Goal: Task Accomplishment & Management: Manage account settings

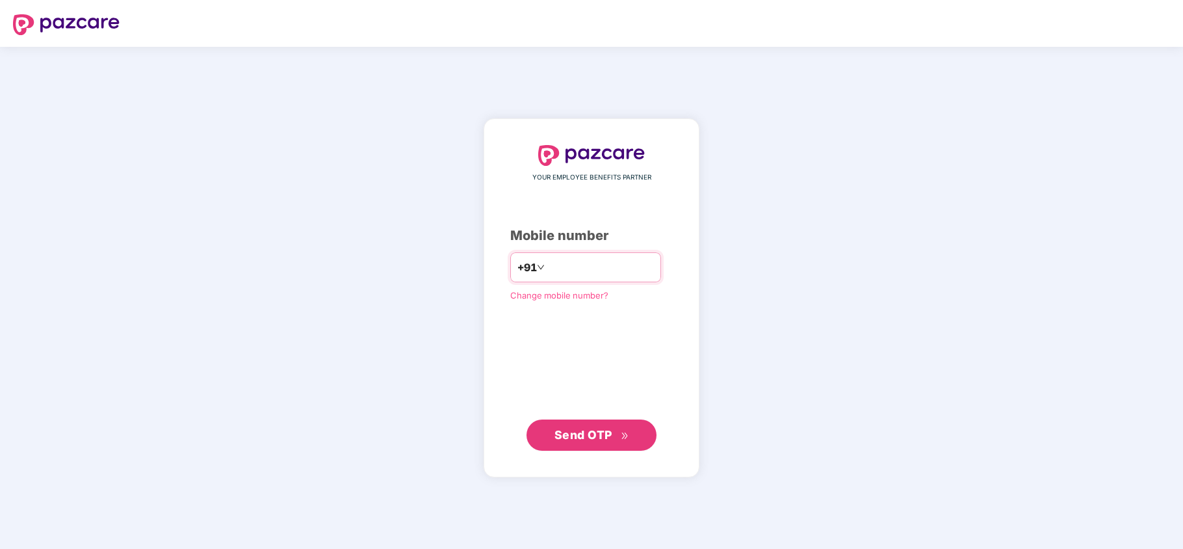
type input "**********"
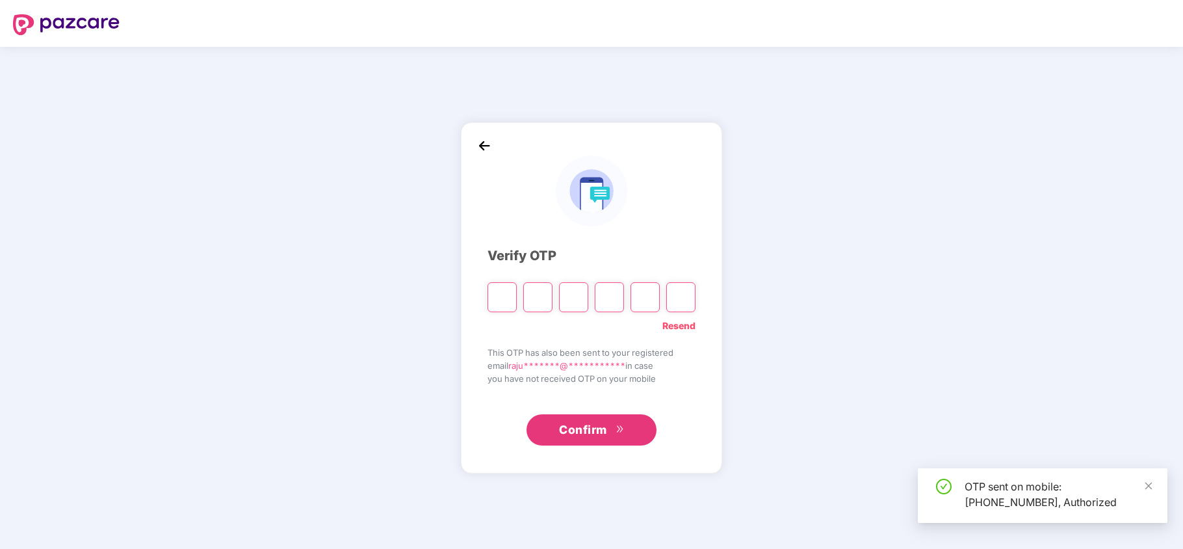
type input "*"
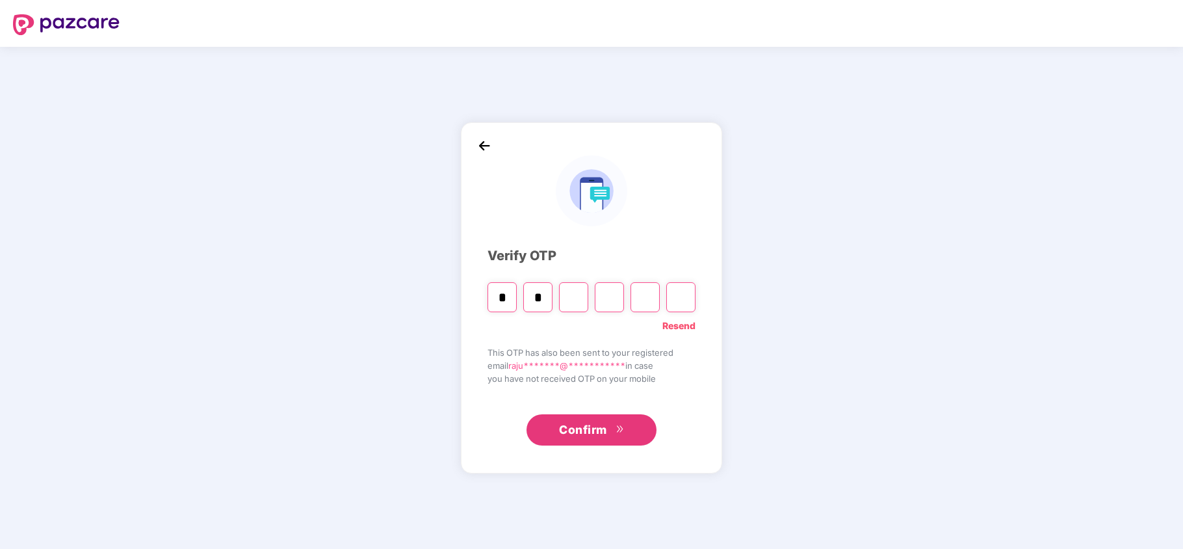
type input "*"
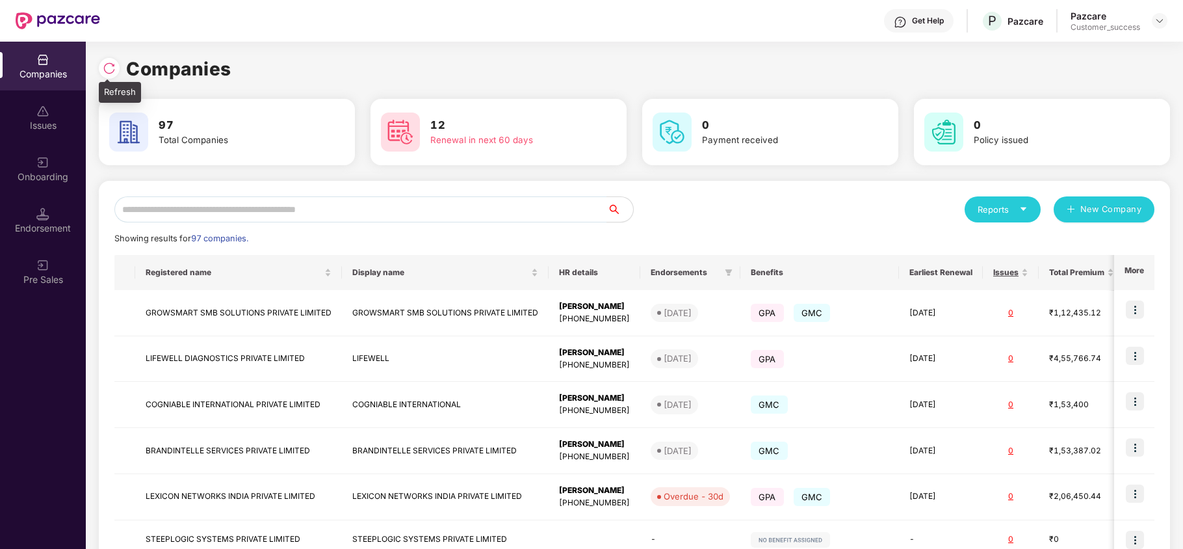
click at [108, 65] on img at bounding box center [109, 68] width 13 height 13
click at [297, 209] on input "text" at bounding box center [360, 209] width 493 height 26
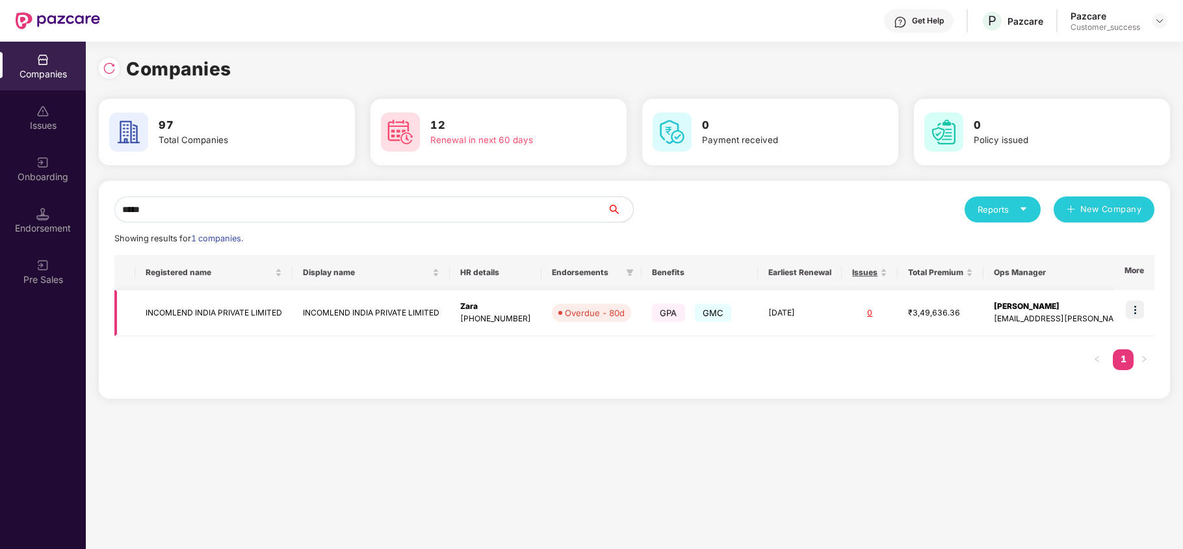
type input "*****"
click at [1140, 307] on img at bounding box center [1135, 309] width 18 height 18
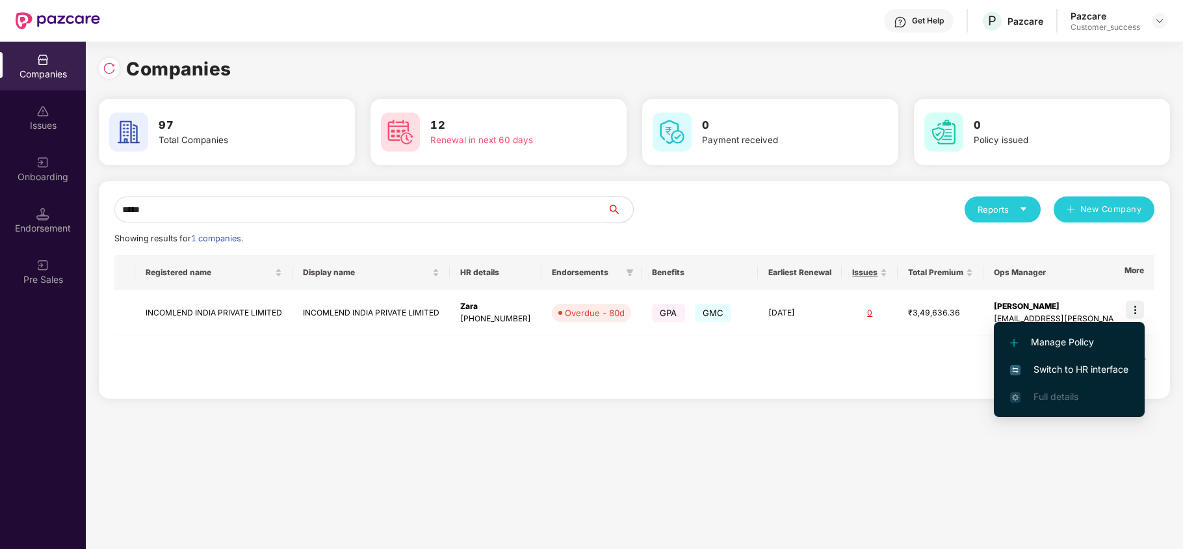
click at [1100, 365] on span "Switch to HR interface" at bounding box center [1069, 369] width 118 height 14
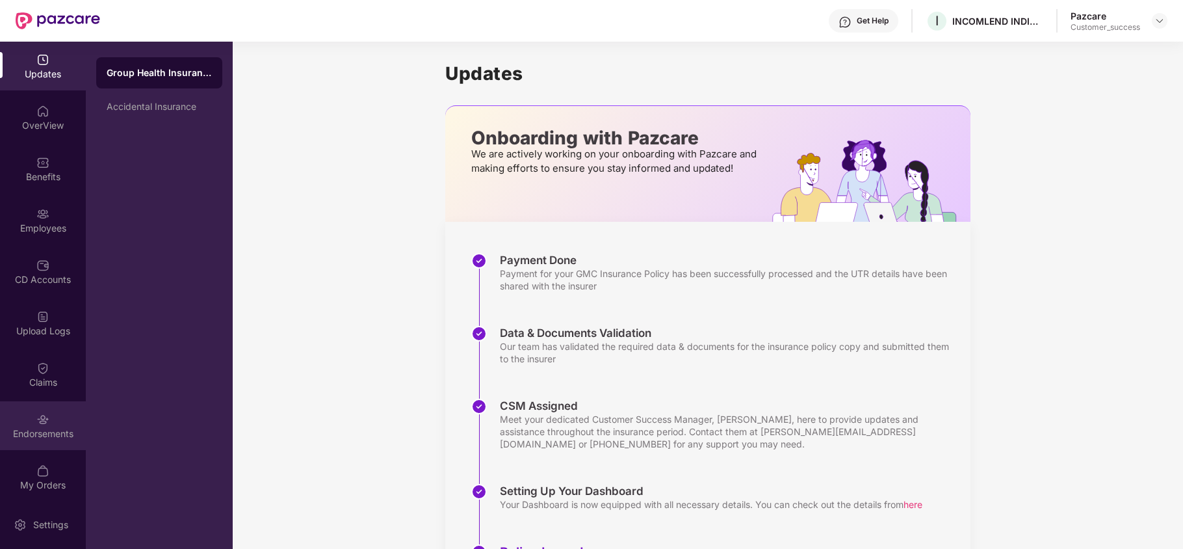
click at [61, 422] on div "Endorsements" at bounding box center [43, 425] width 86 height 49
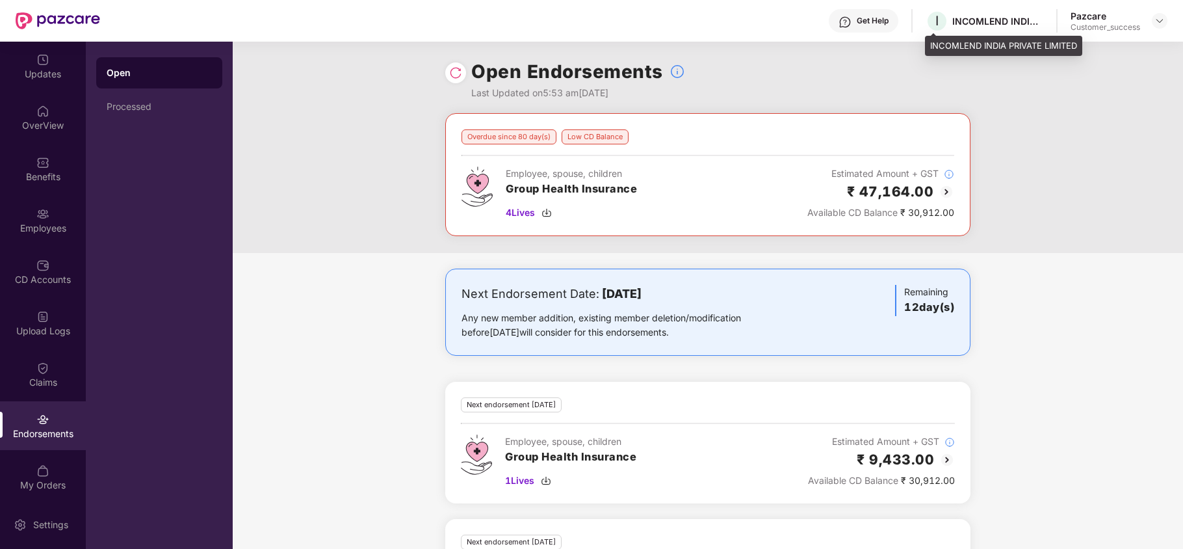
click at [931, 52] on div "INCOMLEND INDIA PRIVATE LIMITED" at bounding box center [1003, 46] width 157 height 21
copy div "INCOMLEND INDIA PRIVATE LIMITED"
click at [1158, 21] on img at bounding box center [1159, 21] width 10 height 10
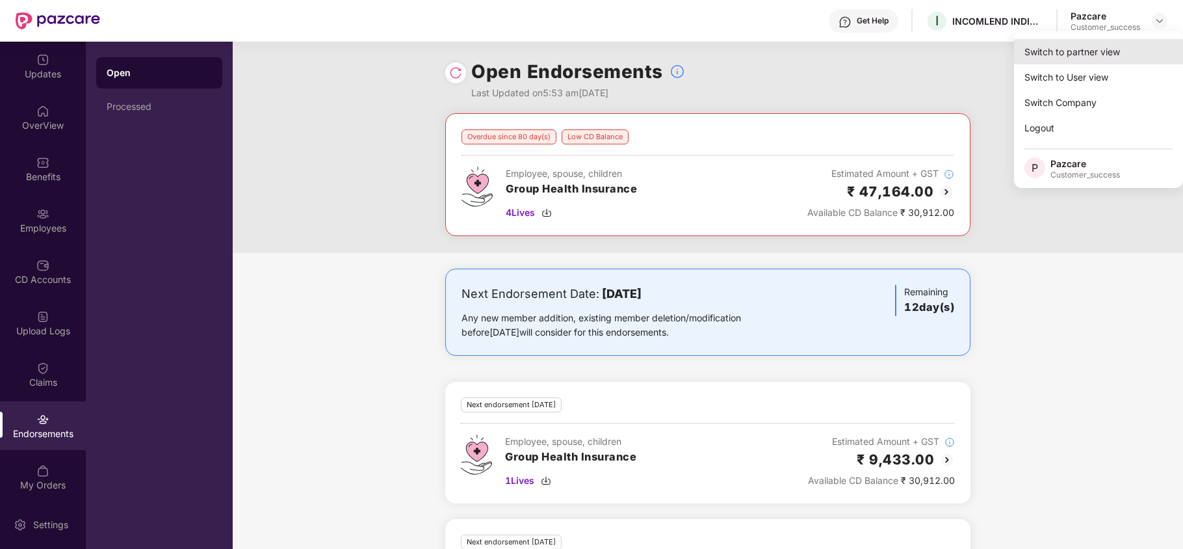
click at [1065, 58] on div "Switch to partner view" at bounding box center [1098, 51] width 169 height 25
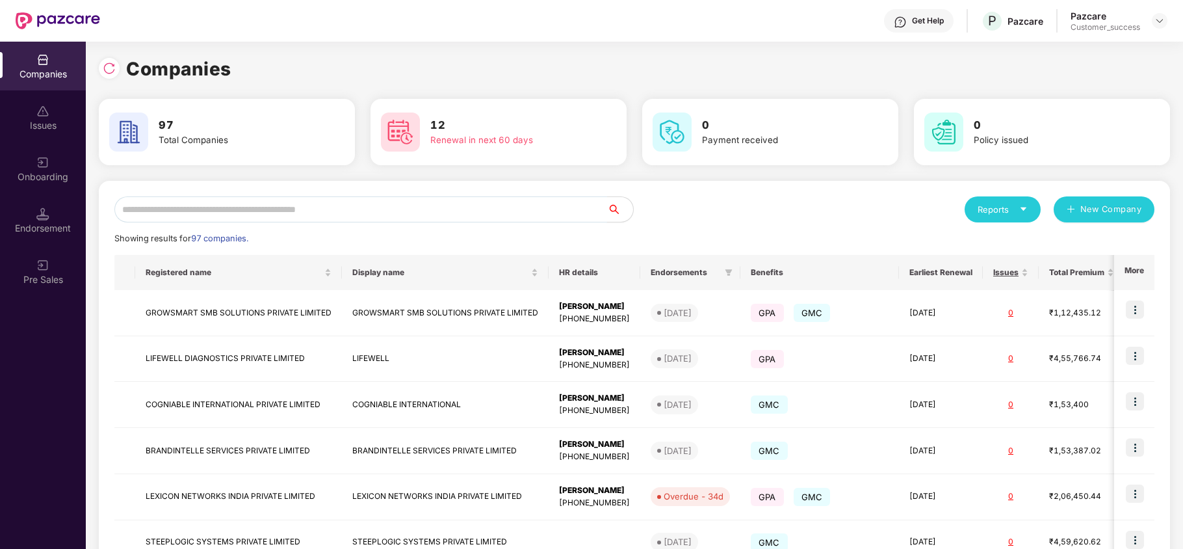
click at [295, 206] on input "text" at bounding box center [360, 209] width 493 height 26
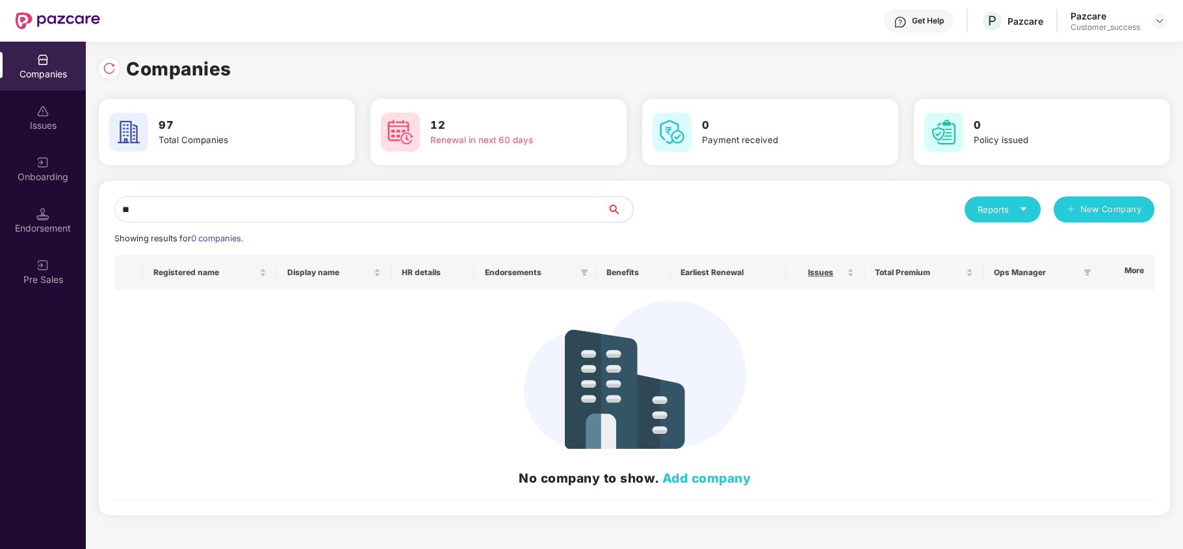
type input "*"
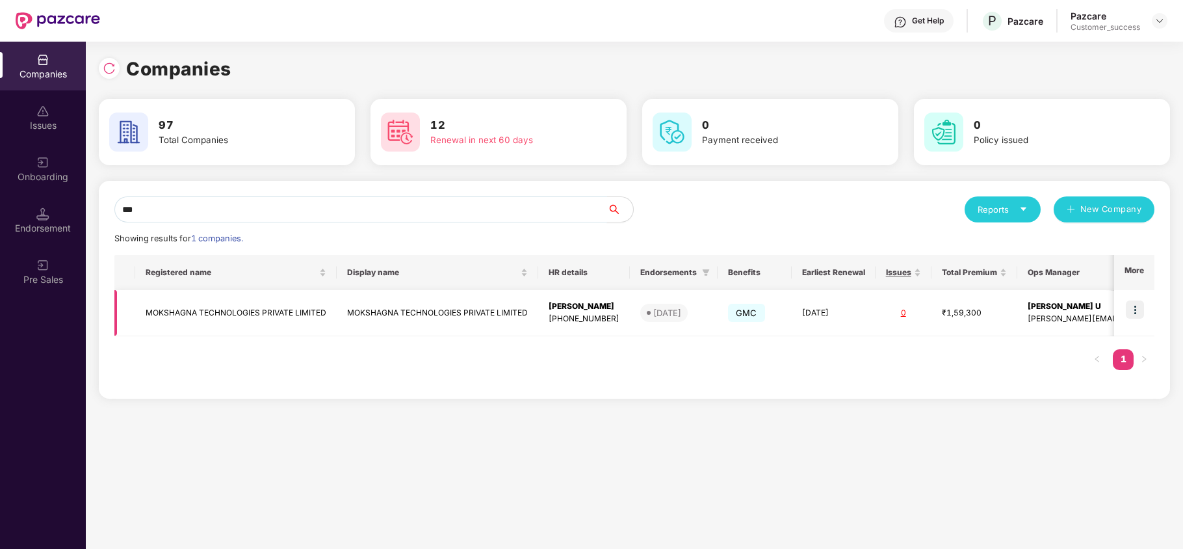
type input "***"
click at [1137, 312] on img at bounding box center [1135, 309] width 18 height 18
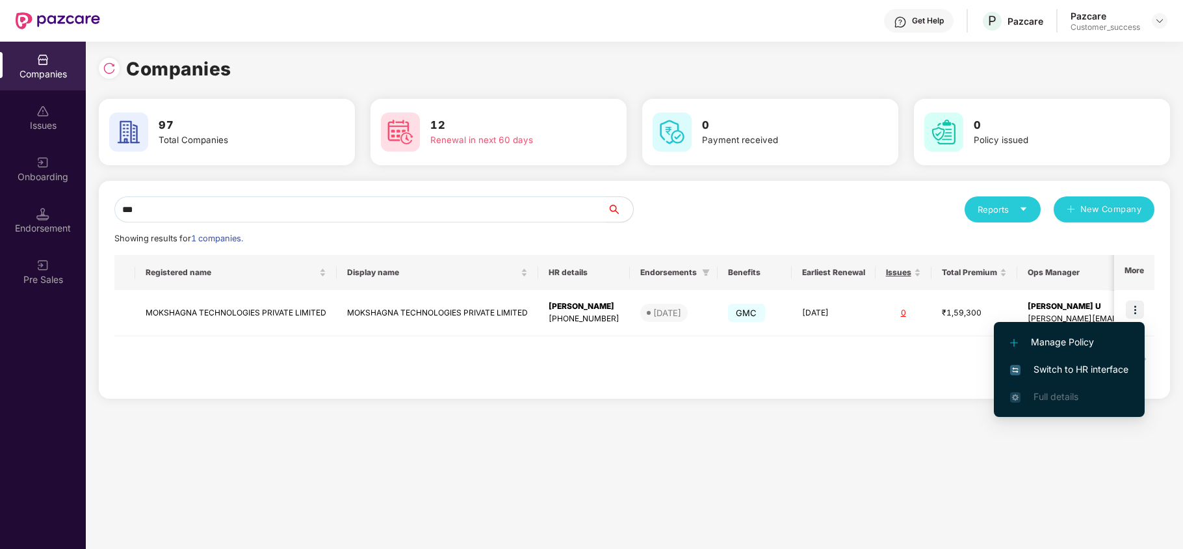
click at [1101, 364] on span "Switch to HR interface" at bounding box center [1069, 369] width 118 height 14
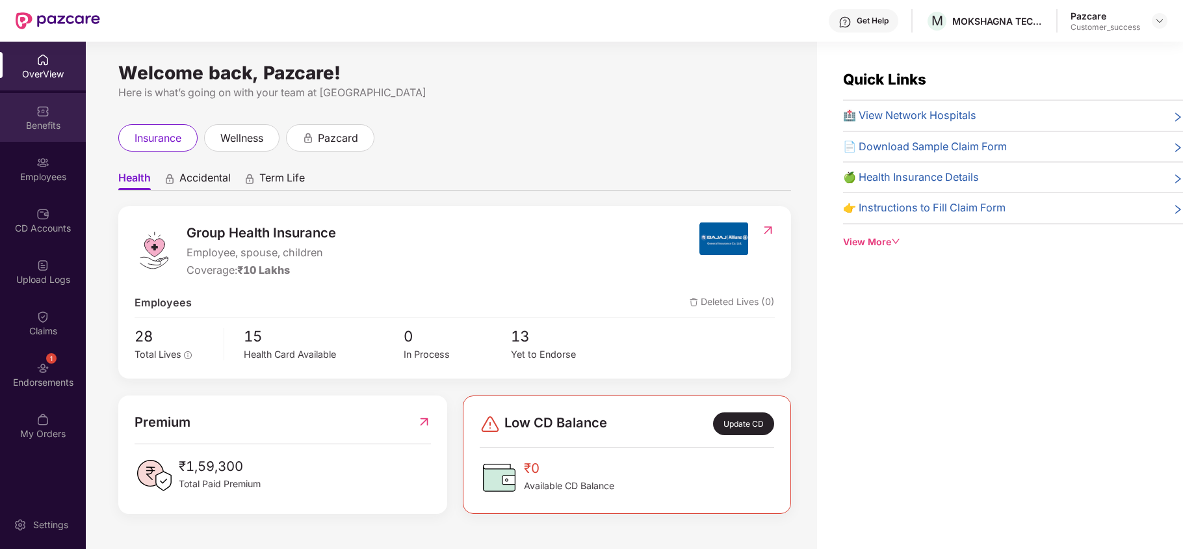
click at [39, 129] on div "Benefits" at bounding box center [43, 125] width 86 height 13
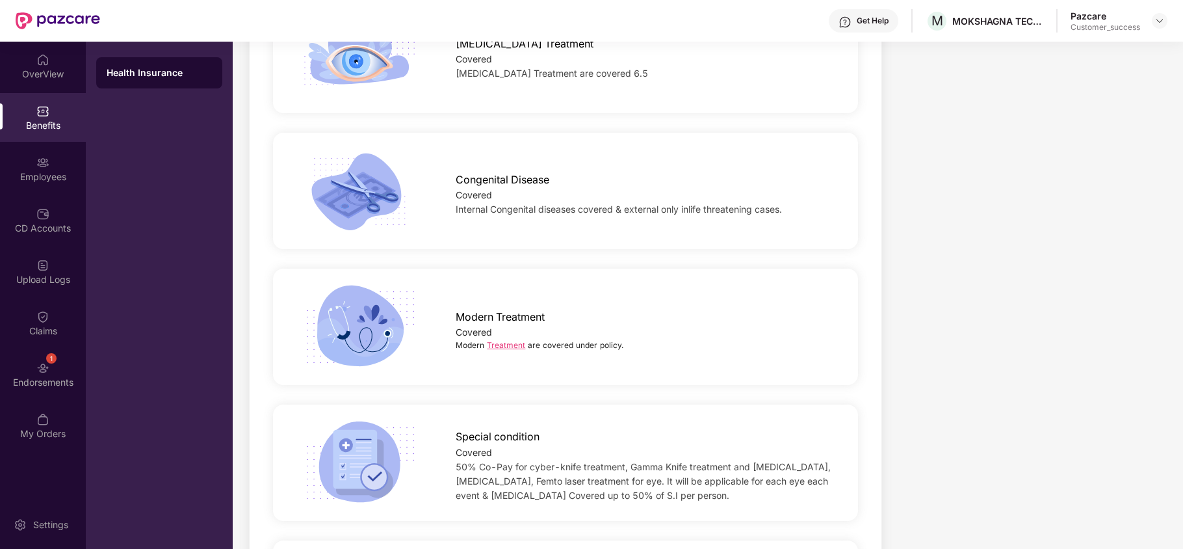
scroll to position [2166, 0]
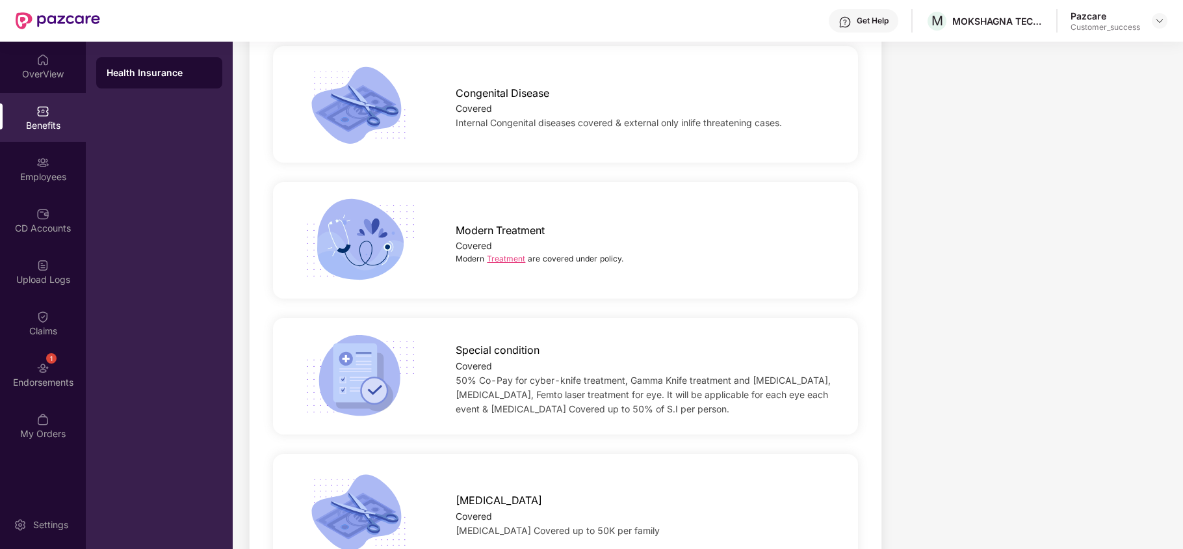
click at [491, 255] on link "Treatment" at bounding box center [506, 258] width 38 height 10
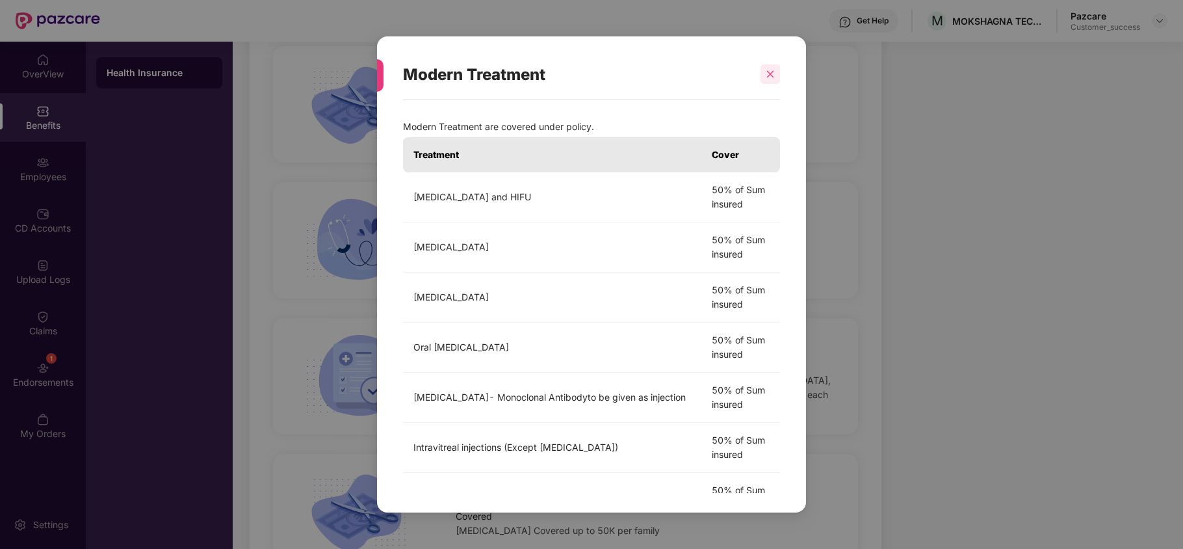
click at [776, 71] on div at bounding box center [769, 73] width 19 height 19
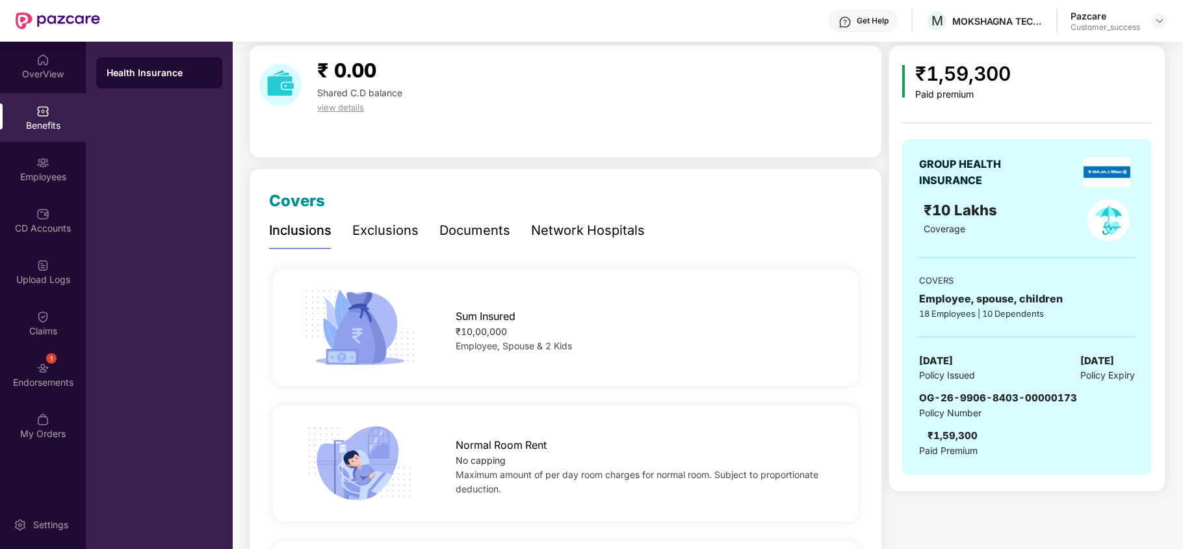
scroll to position [0, 0]
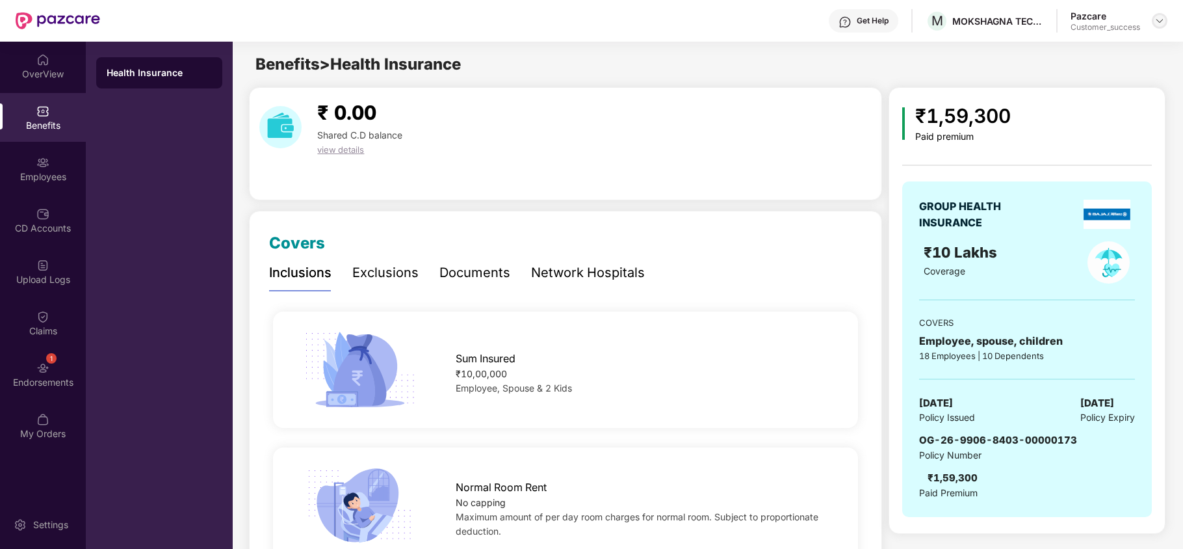
click at [1163, 22] on img at bounding box center [1159, 21] width 10 height 10
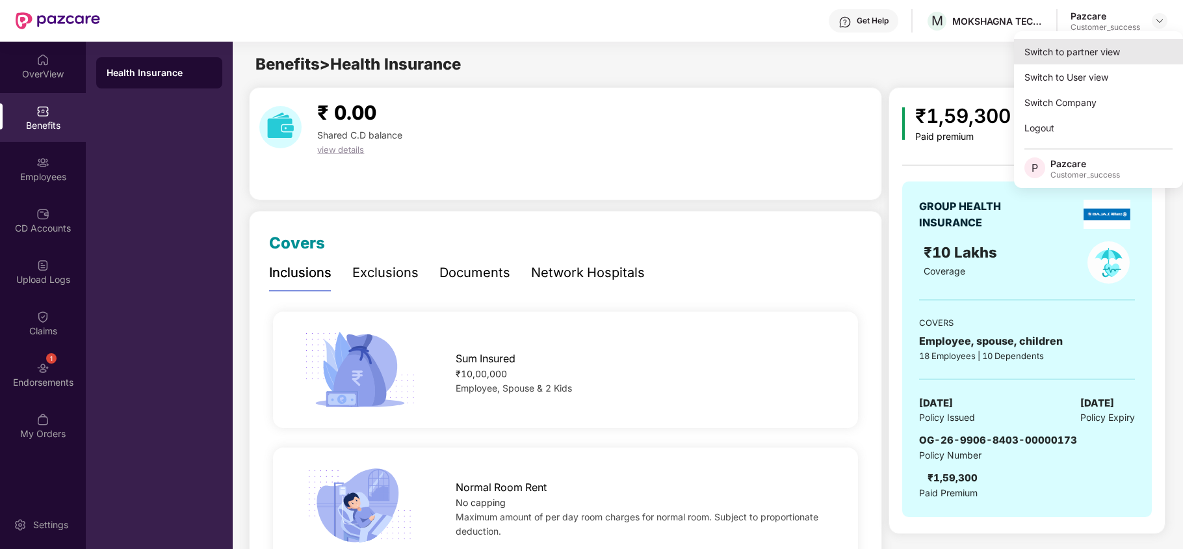
click at [1101, 44] on div "Switch to partner view" at bounding box center [1098, 51] width 169 height 25
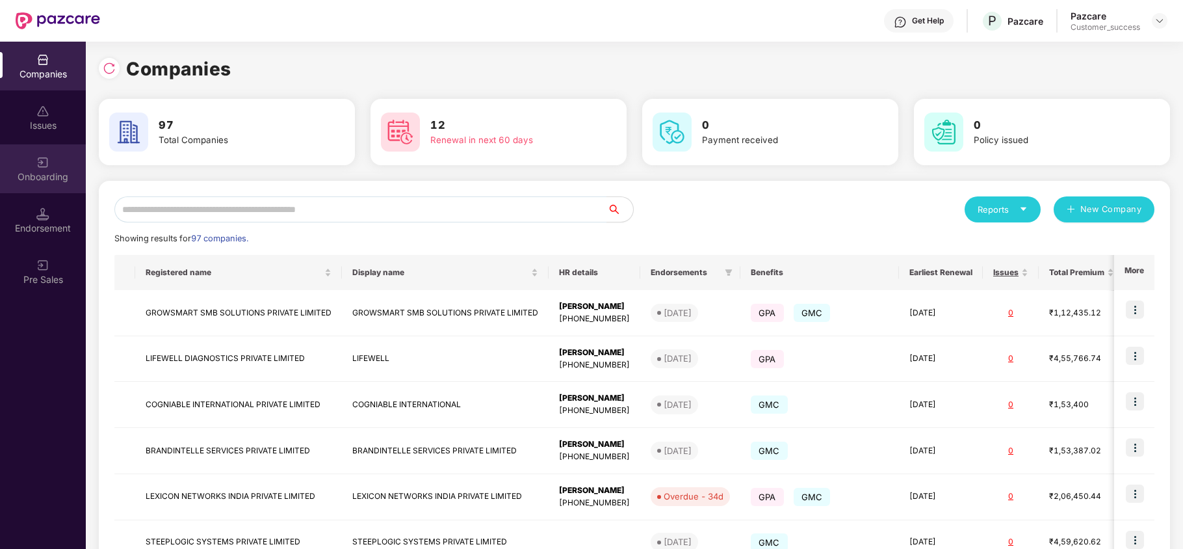
click at [45, 165] on img at bounding box center [42, 162] width 13 height 13
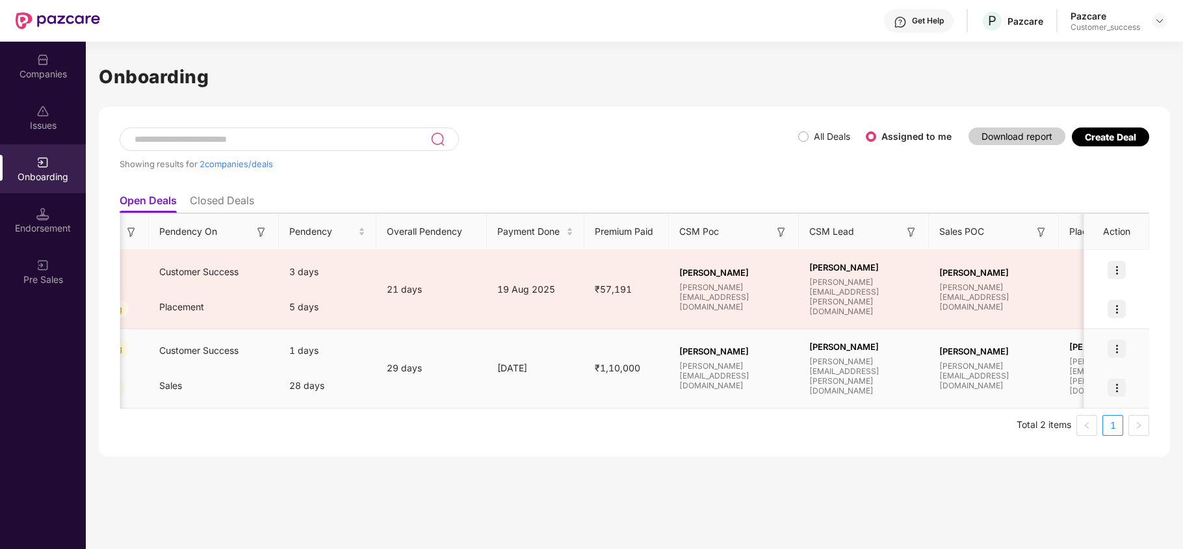
scroll to position [0, 523]
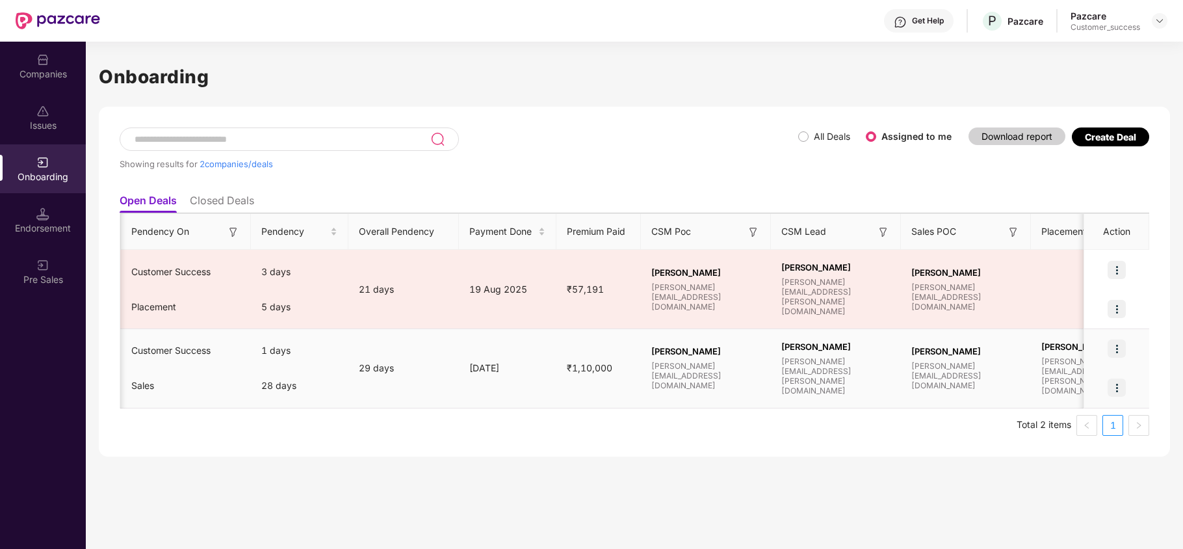
click at [1117, 348] on img at bounding box center [1117, 348] width 18 height 18
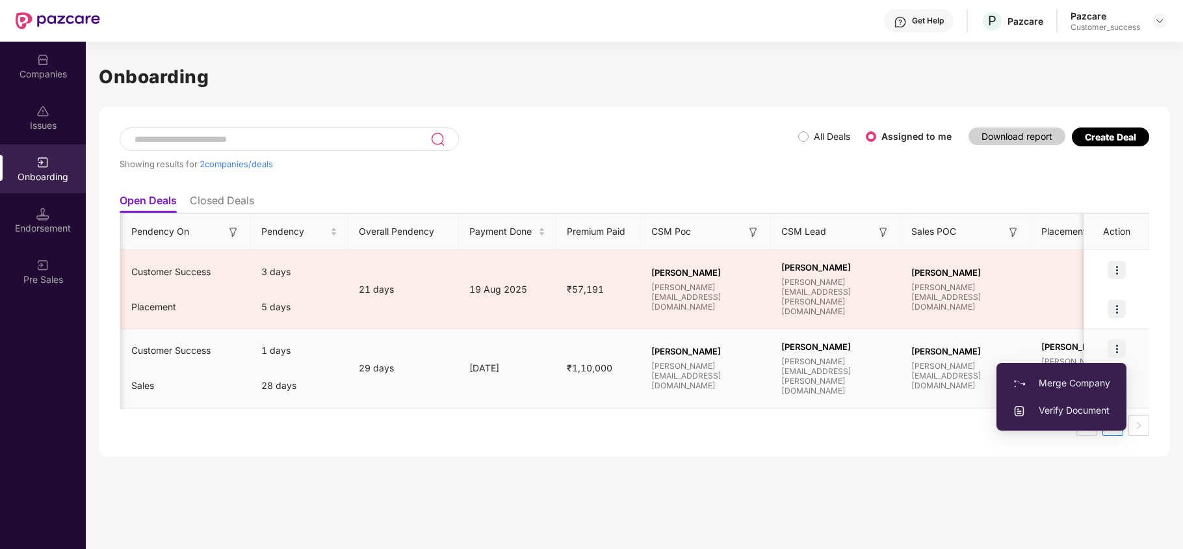
click at [1056, 409] on span "Verify Document" at bounding box center [1061, 410] width 97 height 14
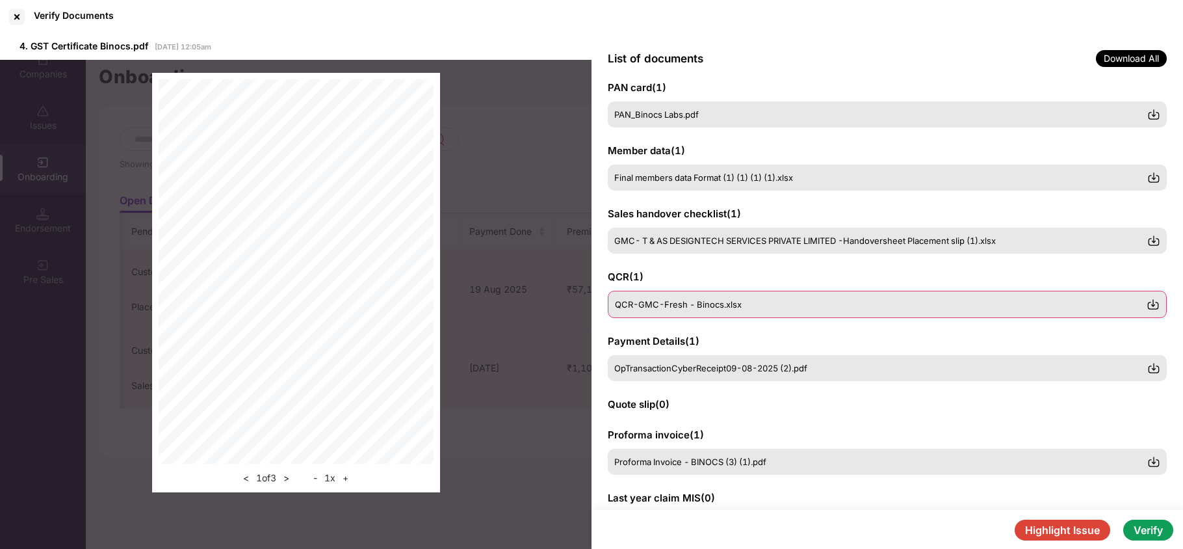
scroll to position [83, 0]
click at [710, 372] on div "OpTransactionCyberReceipt09-08-2025 (2).pdf" at bounding box center [887, 365] width 559 height 27
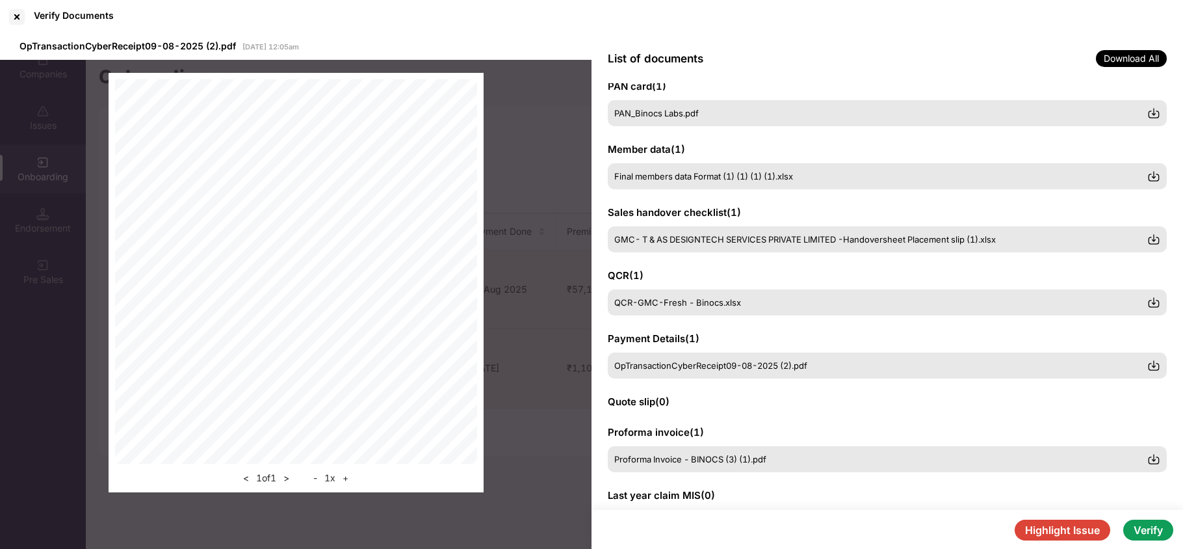
click at [344, 478] on button "+" at bounding box center [346, 478] width 14 height 16
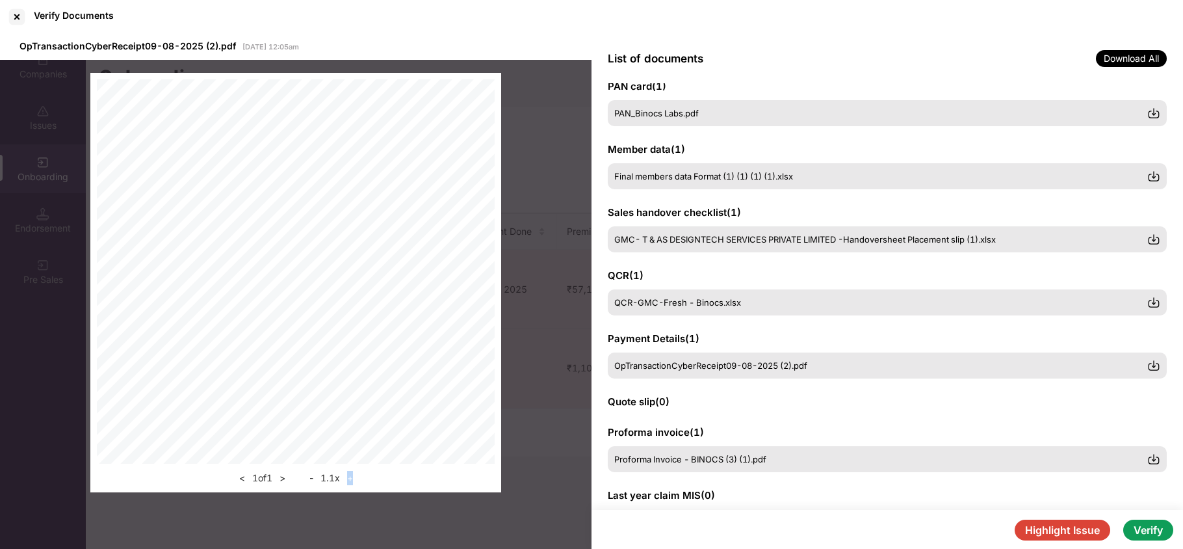
click at [344, 478] on div "- 1.1 x +" at bounding box center [330, 478] width 51 height 16
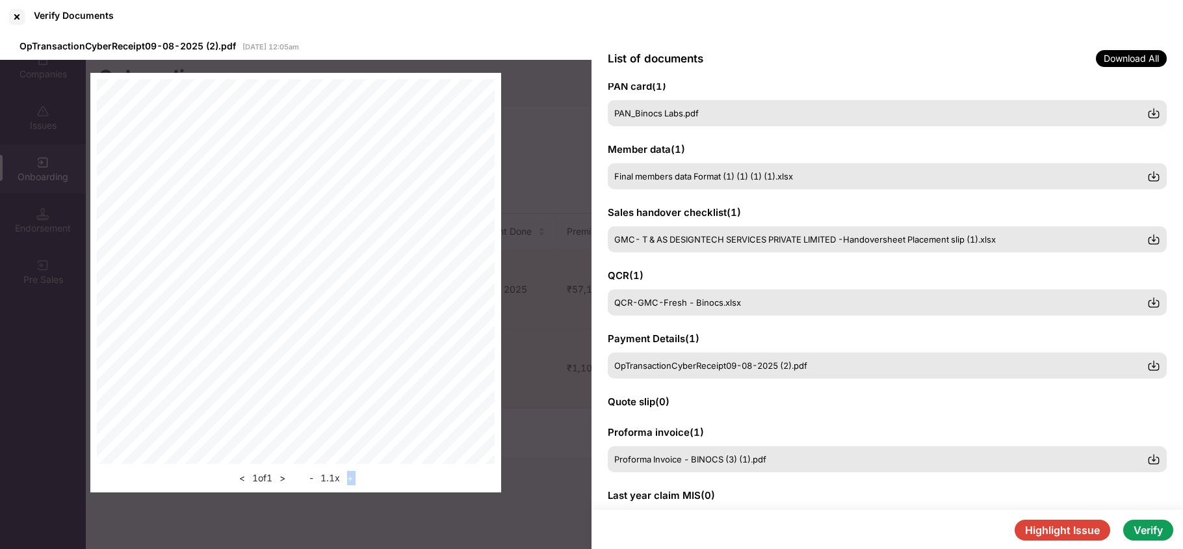
click at [344, 478] on div "- 1.1 x +" at bounding box center [330, 478] width 51 height 16
click at [19, 19] on div at bounding box center [16, 16] width 21 height 21
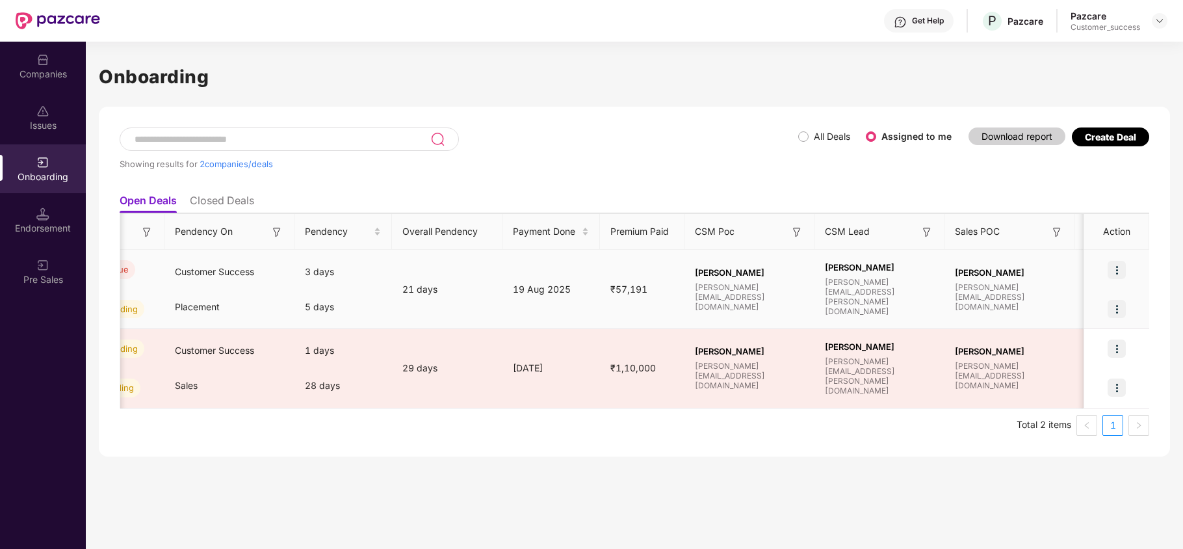
scroll to position [0, 0]
